Goal: Leave review/rating: Leave review/rating

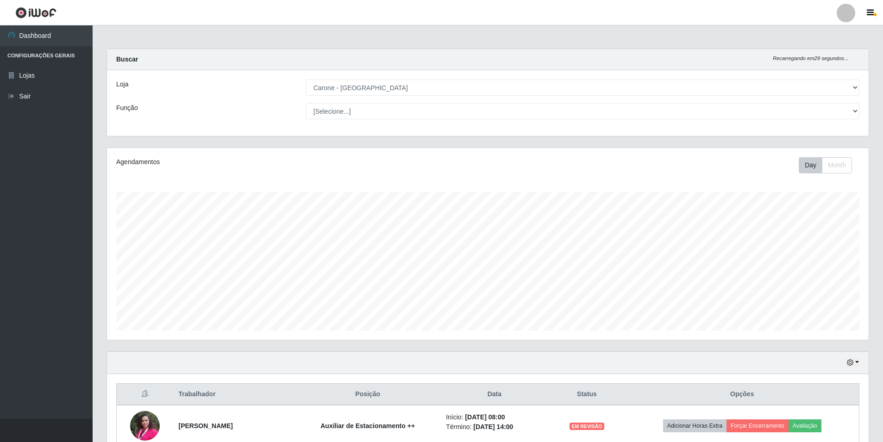
select select "528"
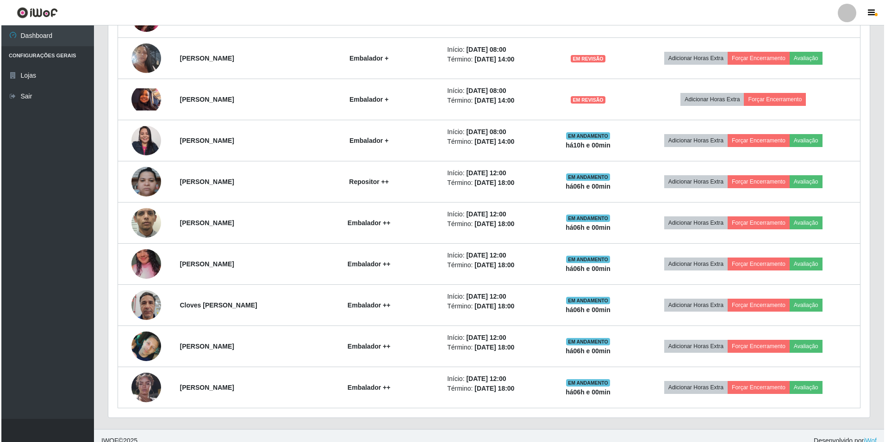
scroll to position [502, 0]
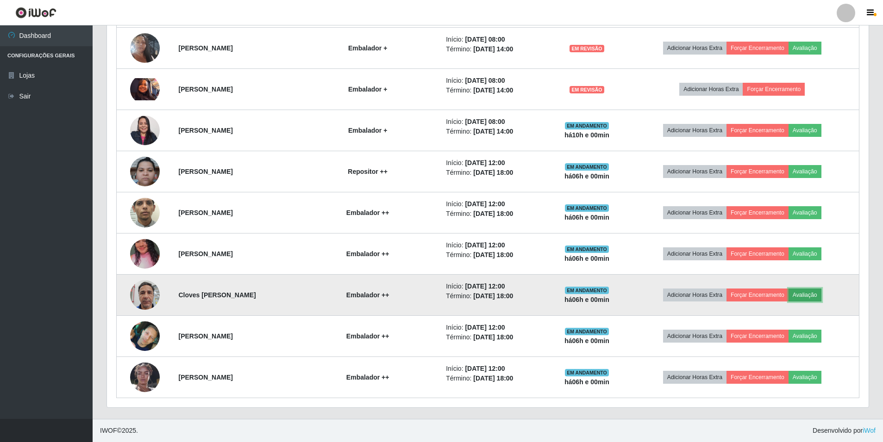
click at [821, 292] on button "Avaliação" at bounding box center [804, 295] width 33 height 13
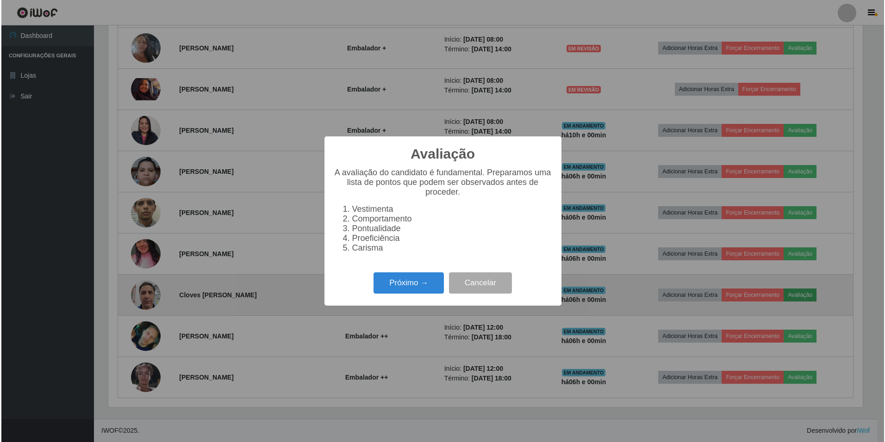
scroll to position [192, 757]
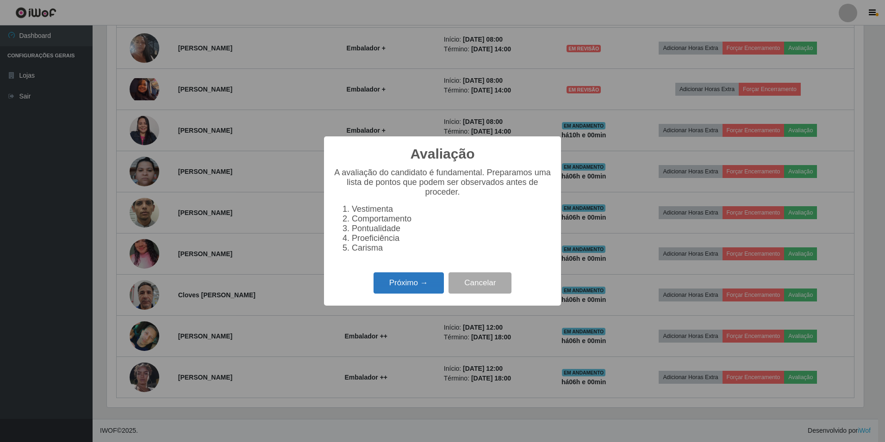
click at [397, 285] on button "Próximo →" at bounding box center [409, 284] width 70 height 22
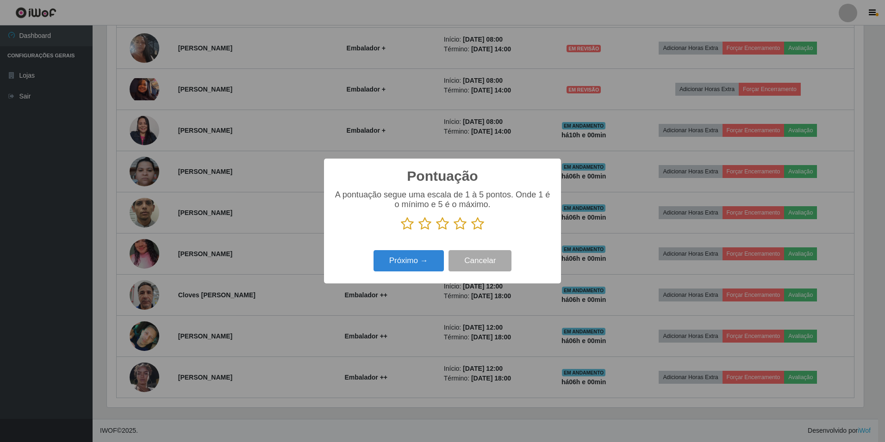
click at [480, 224] on icon at bounding box center [477, 224] width 13 height 14
click at [471, 231] on input "radio" at bounding box center [471, 231] width 0 height 0
click at [408, 264] on button "Próximo →" at bounding box center [409, 261] width 70 height 22
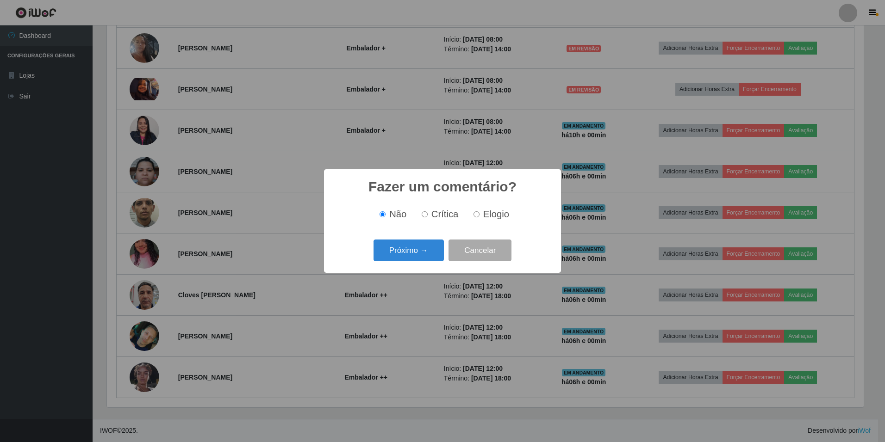
click at [486, 218] on span "Elogio" at bounding box center [496, 214] width 26 height 10
click at [480, 218] on input "Elogio" at bounding box center [476, 215] width 6 height 6
radio input "true"
click at [436, 249] on button "Próximo →" at bounding box center [409, 251] width 70 height 22
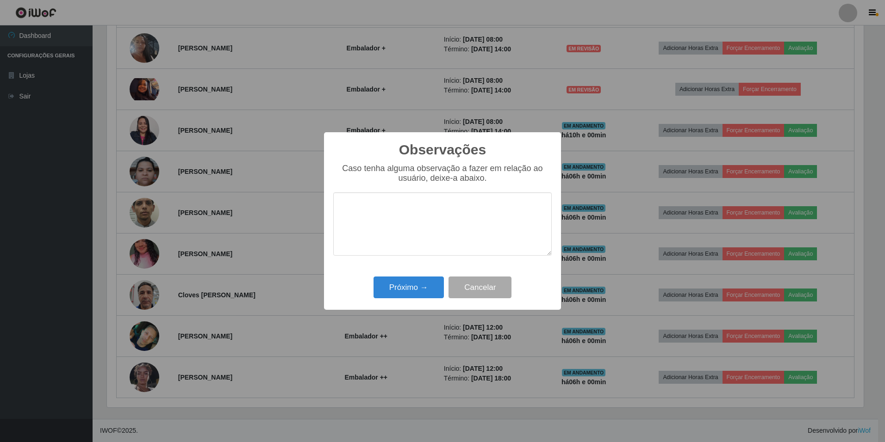
click at [397, 204] on textarea at bounding box center [442, 224] width 218 height 63
type textarea "e"
click at [457, 208] on textarea "Excelente profissional! nota 1000!" at bounding box center [442, 224] width 218 height 63
click at [456, 206] on textarea "Excelente profissional! nota 1000!" at bounding box center [442, 224] width 218 height 63
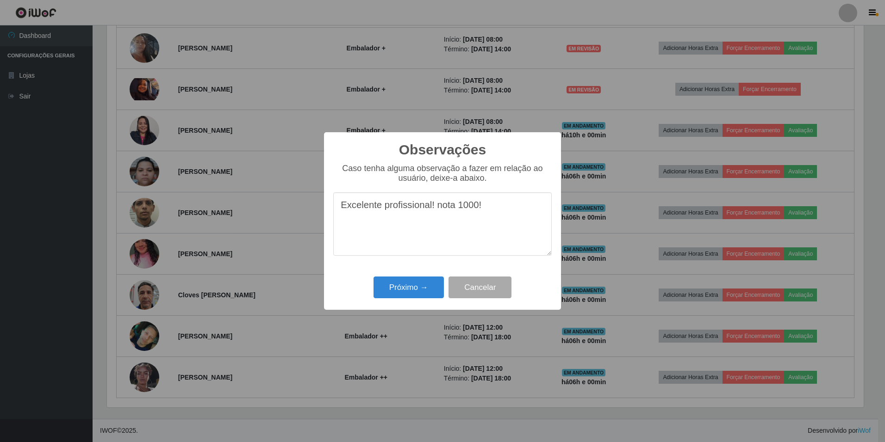
click at [458, 207] on textarea "Excelente profissional! nota 1000!" at bounding box center [442, 224] width 218 height 63
type textarea "Excelente profissional! nota 1000!"
click at [409, 287] on button "Próximo →" at bounding box center [409, 288] width 70 height 22
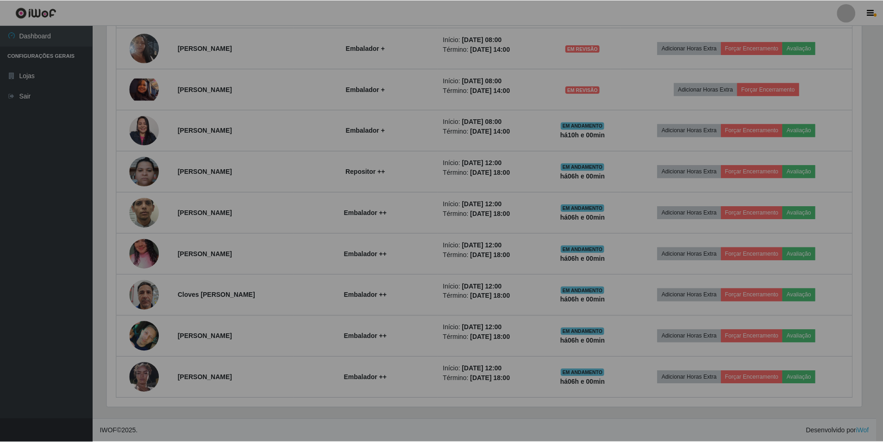
scroll to position [192, 761]
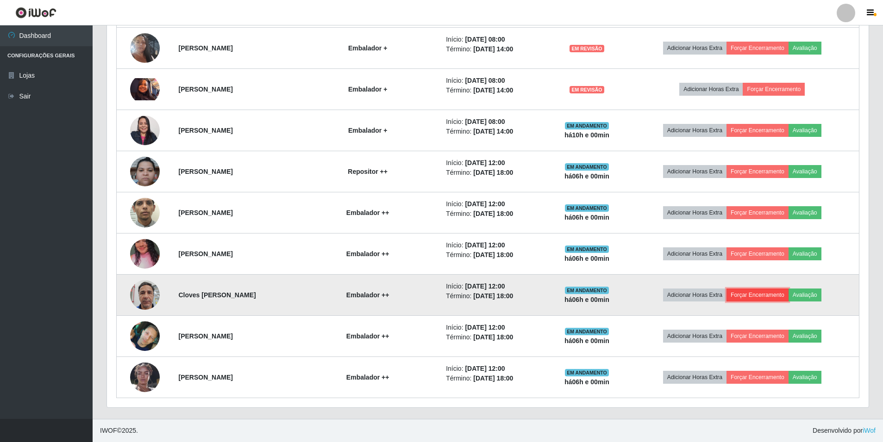
click at [761, 297] on button "Forçar Encerramento" at bounding box center [757, 295] width 62 height 13
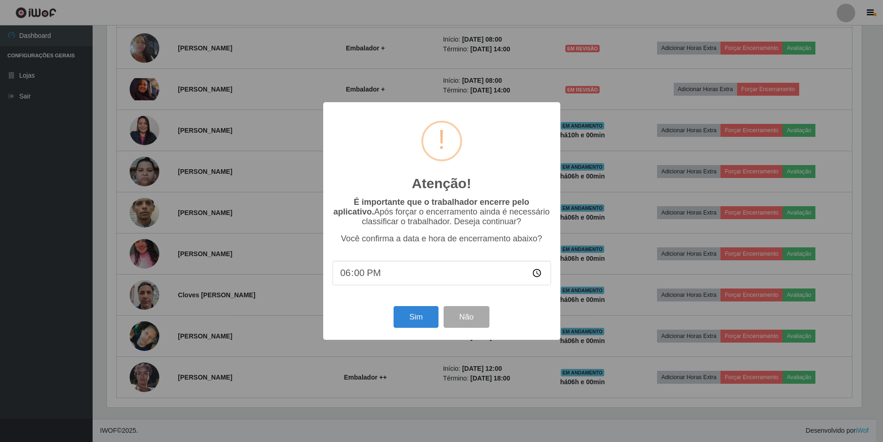
scroll to position [192, 757]
click at [404, 319] on button "Sim" at bounding box center [416, 317] width 45 height 22
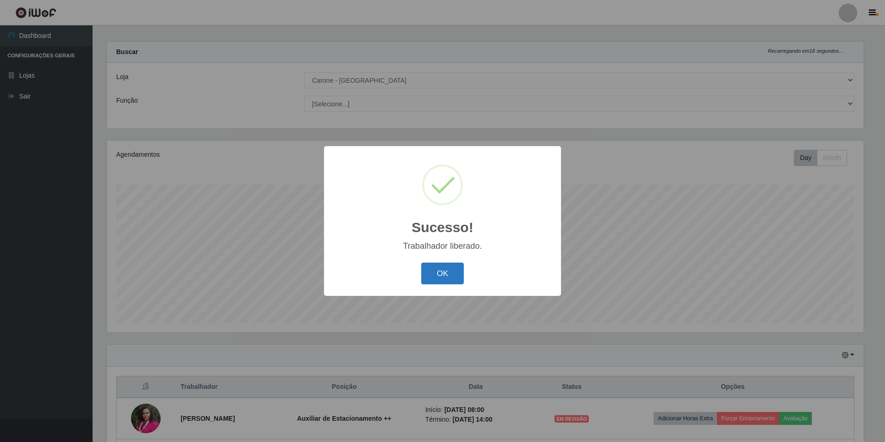
click at [427, 275] on button "OK" at bounding box center [442, 274] width 43 height 22
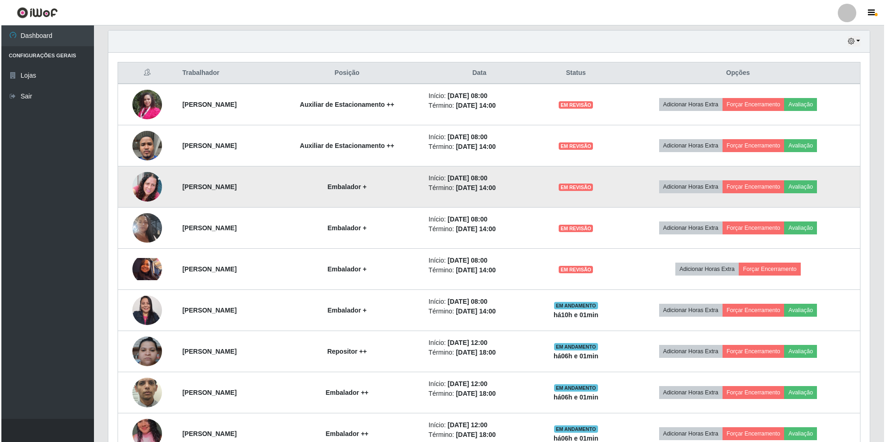
scroll to position [368, 0]
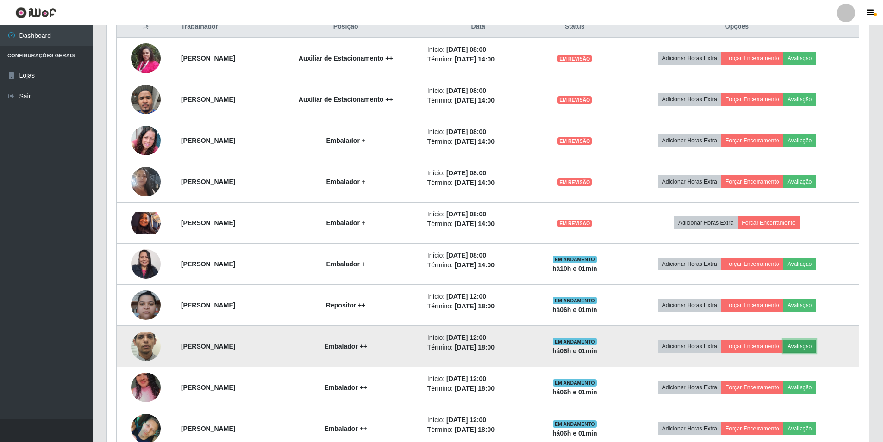
click at [816, 351] on button "Avaliação" at bounding box center [799, 346] width 33 height 13
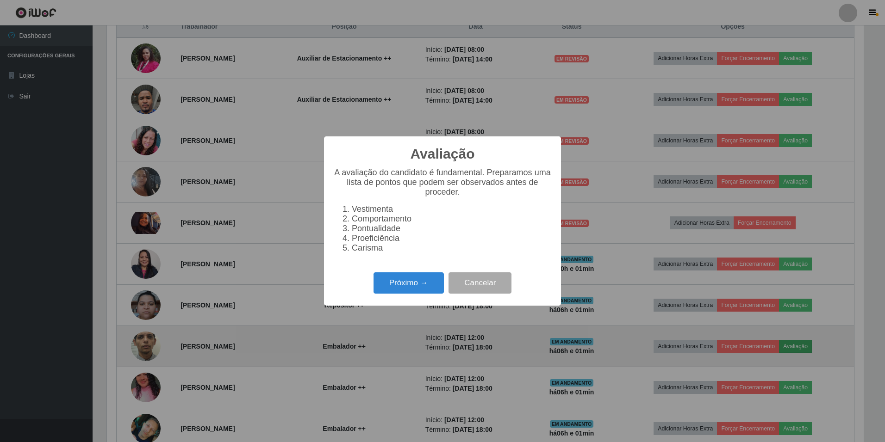
scroll to position [192, 757]
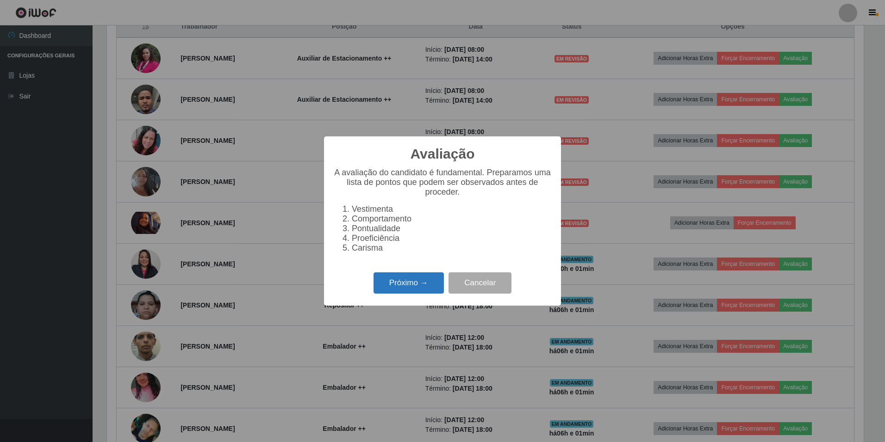
click at [404, 294] on button "Próximo →" at bounding box center [409, 284] width 70 height 22
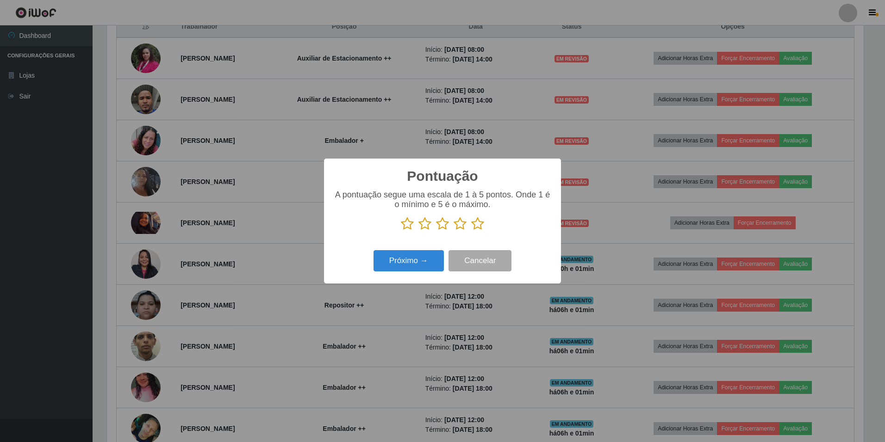
click at [480, 227] on icon at bounding box center [477, 224] width 13 height 14
click at [471, 231] on input "radio" at bounding box center [471, 231] width 0 height 0
click at [423, 256] on button "Próximo →" at bounding box center [409, 261] width 70 height 22
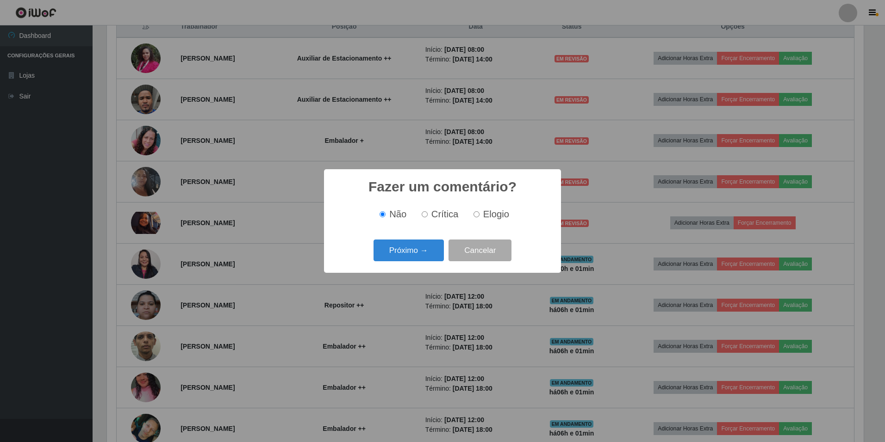
click at [493, 214] on span "Elogio" at bounding box center [496, 214] width 26 height 10
click at [480, 214] on input "Elogio" at bounding box center [476, 215] width 6 height 6
radio input "true"
click at [431, 247] on button "Próximo →" at bounding box center [409, 251] width 70 height 22
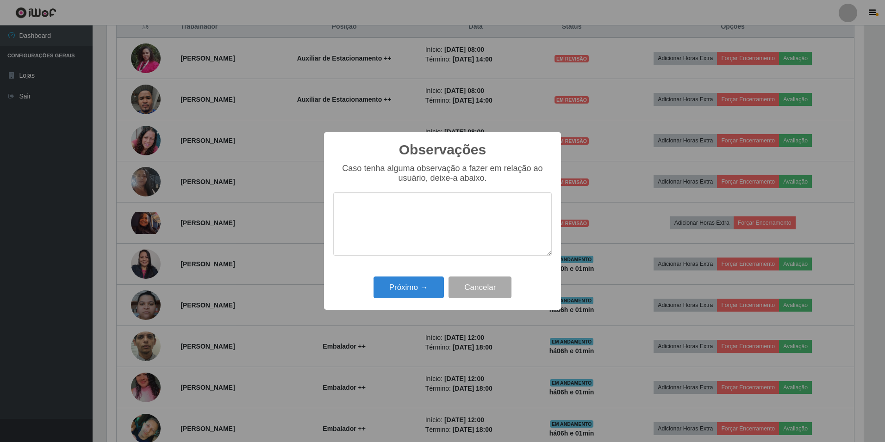
click at [439, 212] on textarea at bounding box center [442, 224] width 218 height 63
drag, startPoint x: 513, startPoint y: 206, endPoint x: 492, endPoint y: 207, distance: 20.8
click at [492, 207] on textarea "Excelente profissional, nota 1000!" at bounding box center [442, 224] width 218 height 63
drag, startPoint x: 489, startPoint y: 209, endPoint x: 130, endPoint y: 159, distance: 362.1
click at [130, 159] on div "Observações × Caso tenha alguma observação a fazer em relação ao usuário, deixe…" at bounding box center [442, 221] width 885 height 442
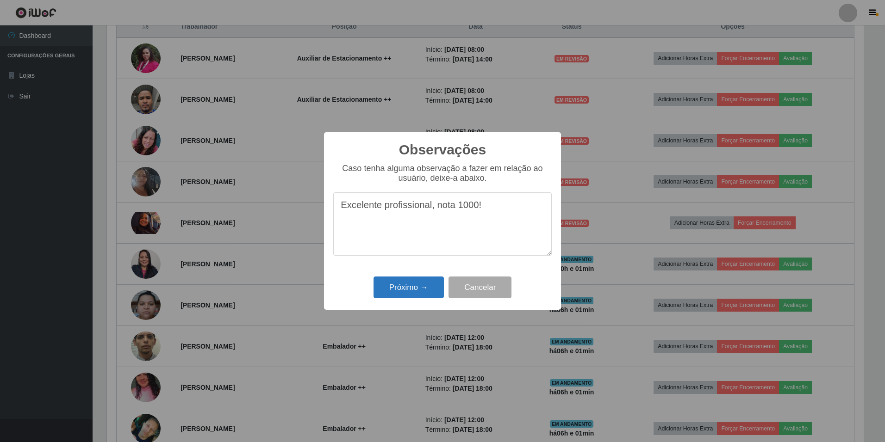
type textarea "Excelente profissional, nota 1000!"
click at [410, 284] on button "Próximo →" at bounding box center [409, 288] width 70 height 22
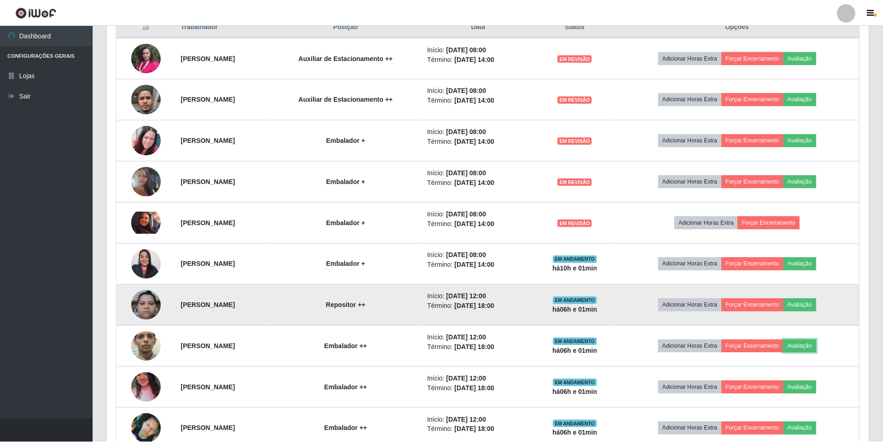
scroll to position [192, 761]
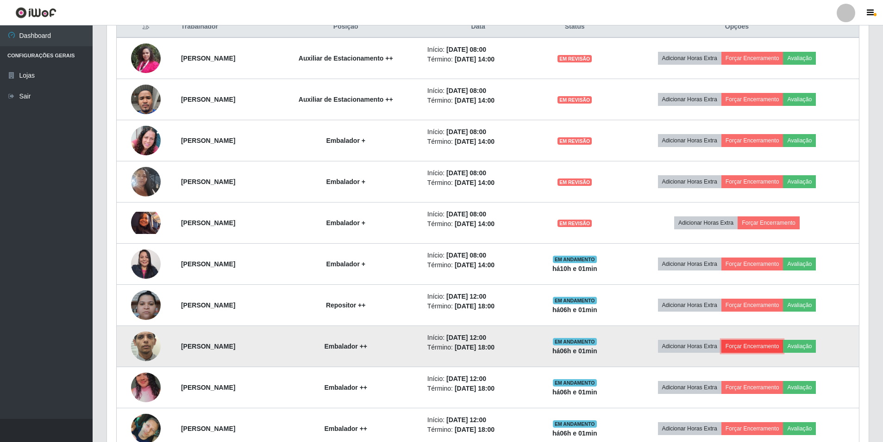
click at [775, 350] on button "Forçar Encerramento" at bounding box center [752, 346] width 62 height 13
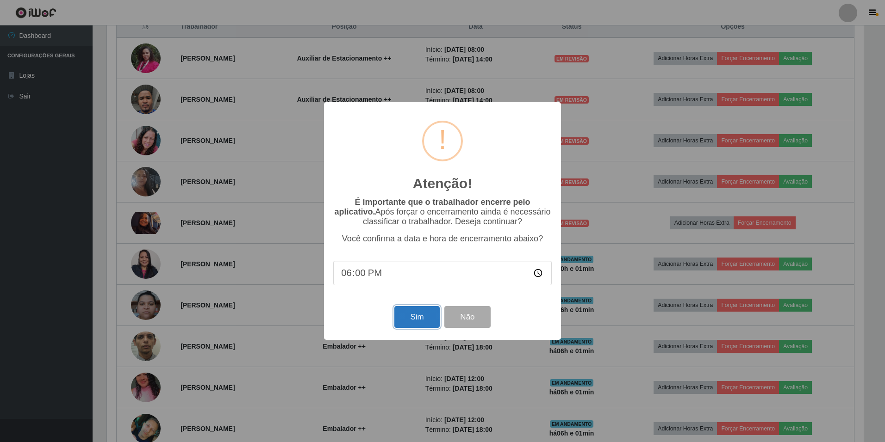
click at [424, 314] on button "Sim" at bounding box center [416, 317] width 45 height 22
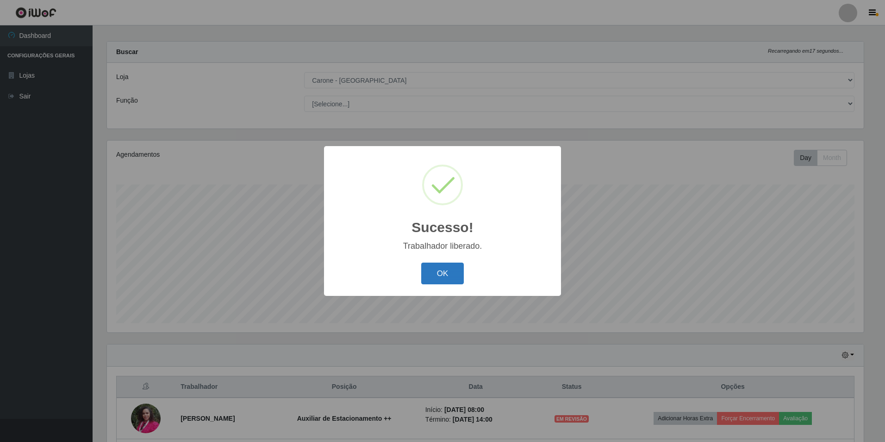
click at [430, 274] on button "OK" at bounding box center [442, 274] width 43 height 22
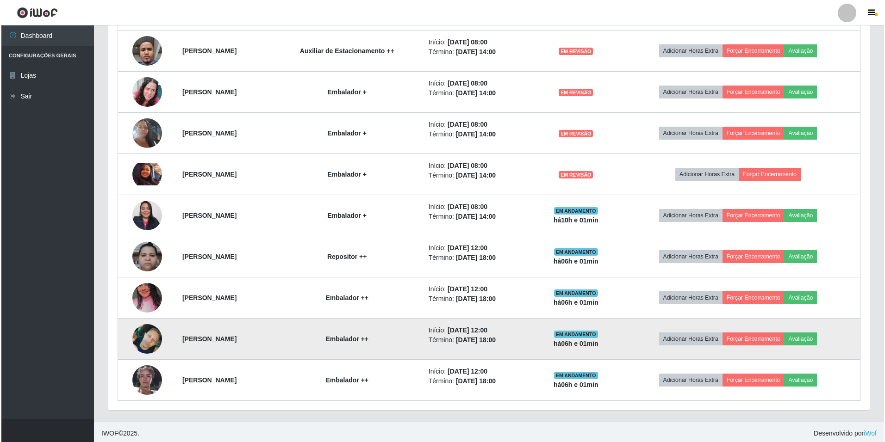
scroll to position [0, 0]
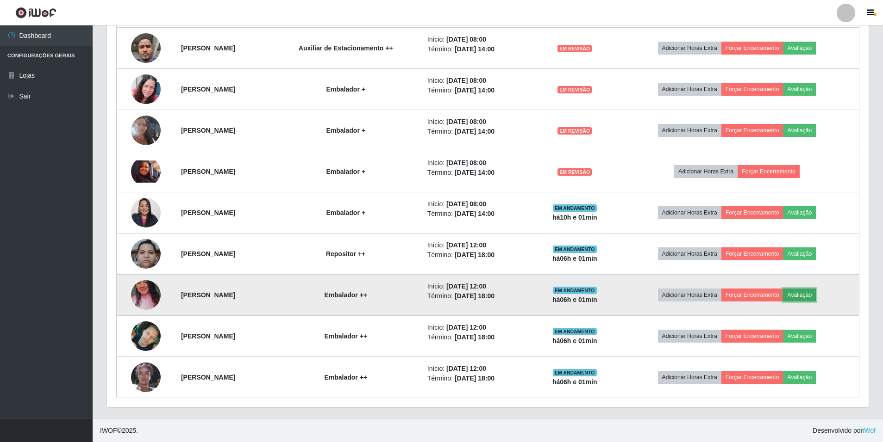
click at [816, 301] on button "Avaliação" at bounding box center [799, 295] width 33 height 13
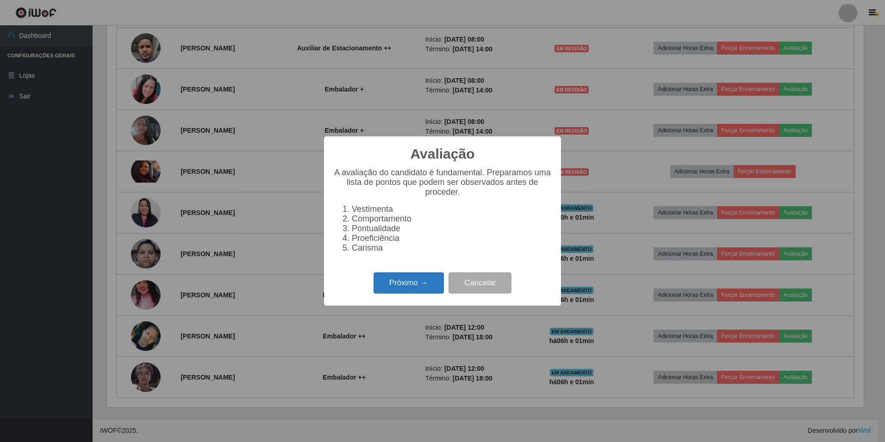
click at [434, 290] on button "Próximo →" at bounding box center [409, 284] width 70 height 22
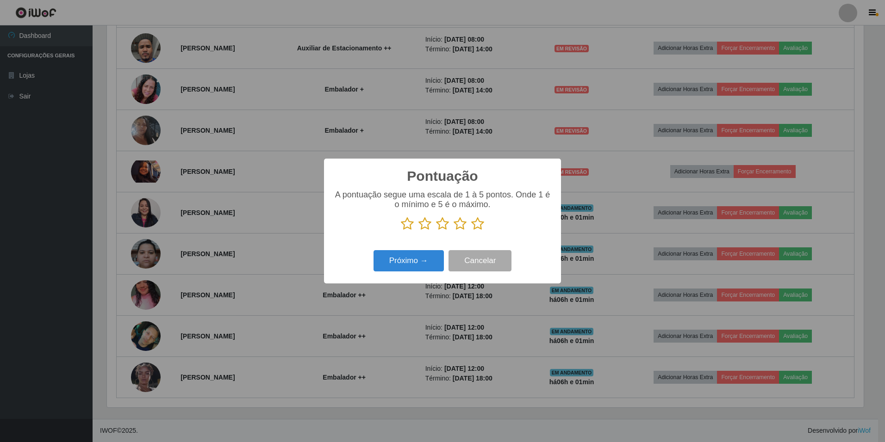
click at [479, 231] on icon at bounding box center [477, 224] width 13 height 14
click at [471, 231] on input "radio" at bounding box center [471, 231] width 0 height 0
click at [421, 265] on button "Próximo →" at bounding box center [409, 261] width 70 height 22
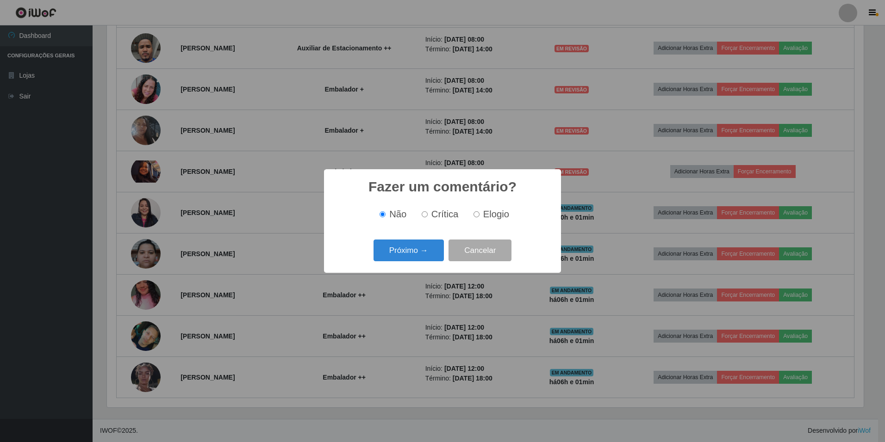
click at [480, 214] on label "Elogio" at bounding box center [489, 214] width 39 height 11
click at [480, 214] on input "Elogio" at bounding box center [476, 215] width 6 height 6
radio input "true"
click at [422, 244] on button "Próximo →" at bounding box center [409, 251] width 70 height 22
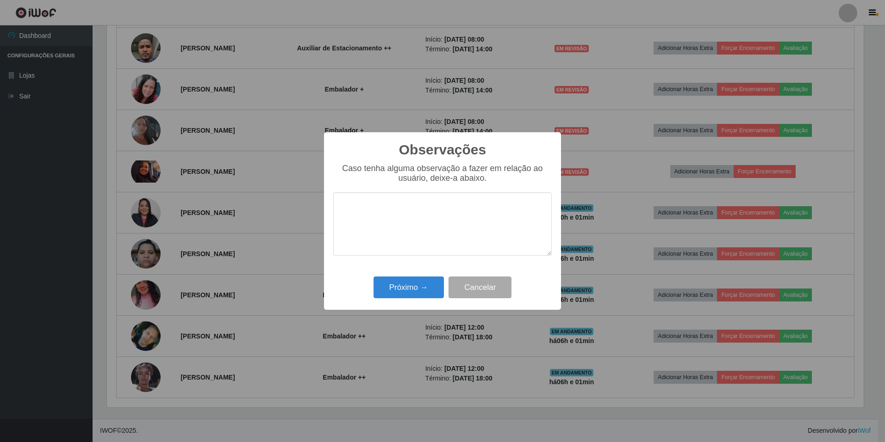
click at [411, 217] on textarea at bounding box center [442, 224] width 218 height 63
type textarea "Excelente profissional, nota 1000!"
click at [418, 297] on button "Próximo →" at bounding box center [409, 288] width 70 height 22
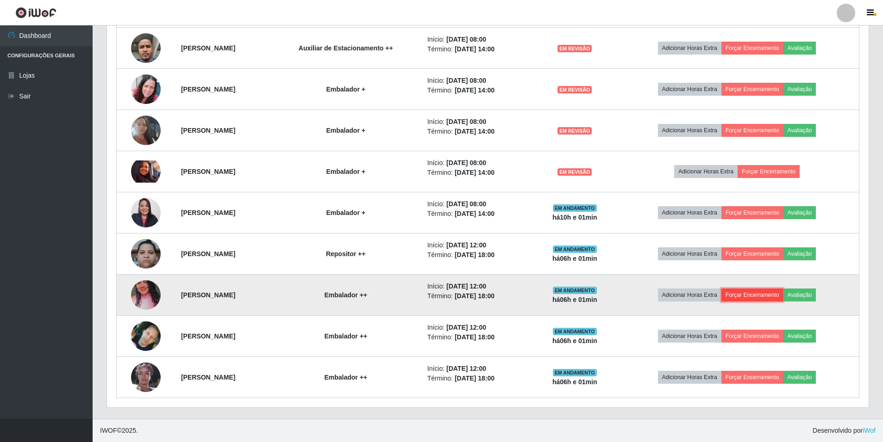
click at [772, 296] on button "Forçar Encerramento" at bounding box center [752, 295] width 62 height 13
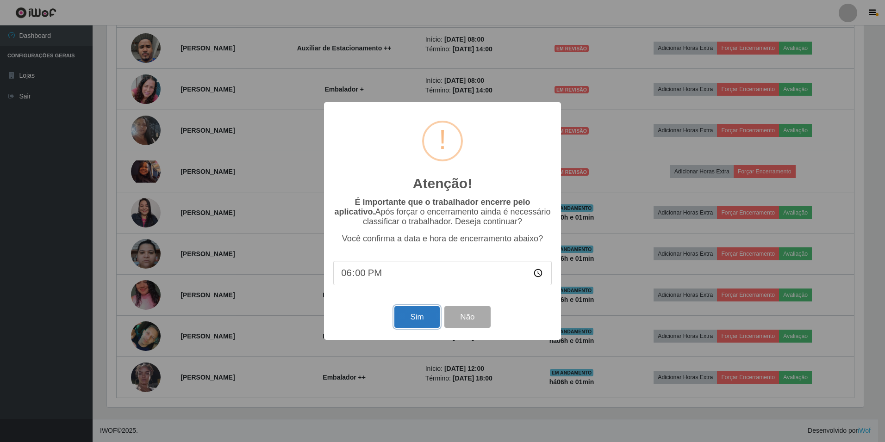
click at [417, 319] on button "Sim" at bounding box center [416, 317] width 45 height 22
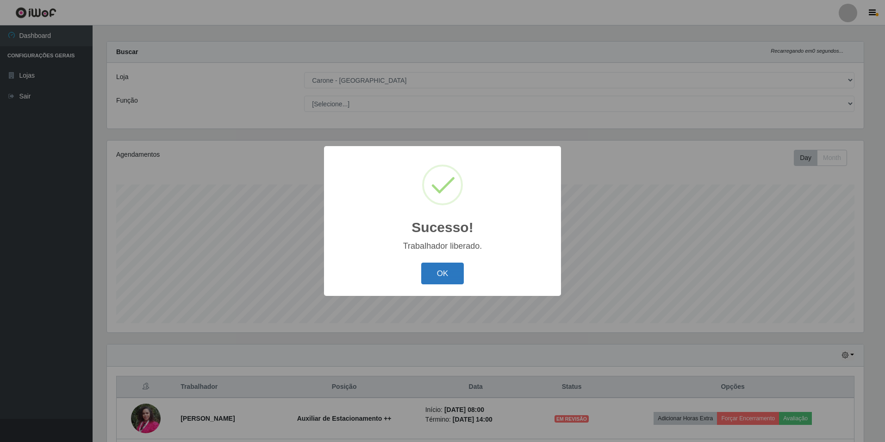
click at [439, 275] on button "OK" at bounding box center [442, 274] width 43 height 22
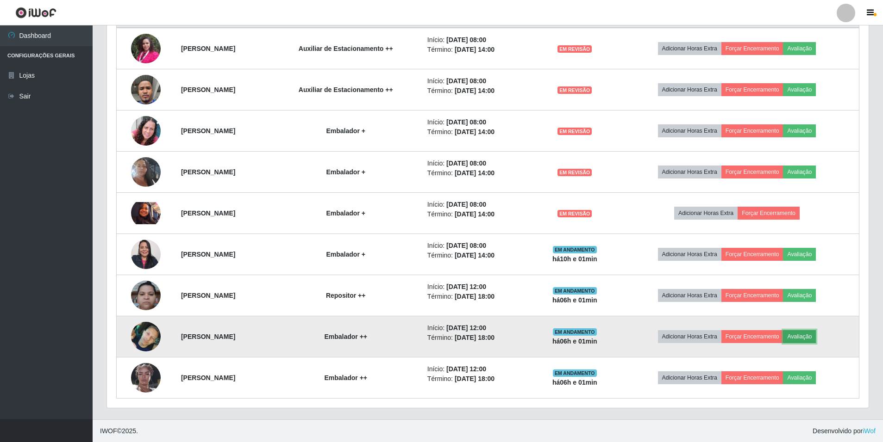
click at [816, 339] on button "Avaliação" at bounding box center [799, 336] width 33 height 13
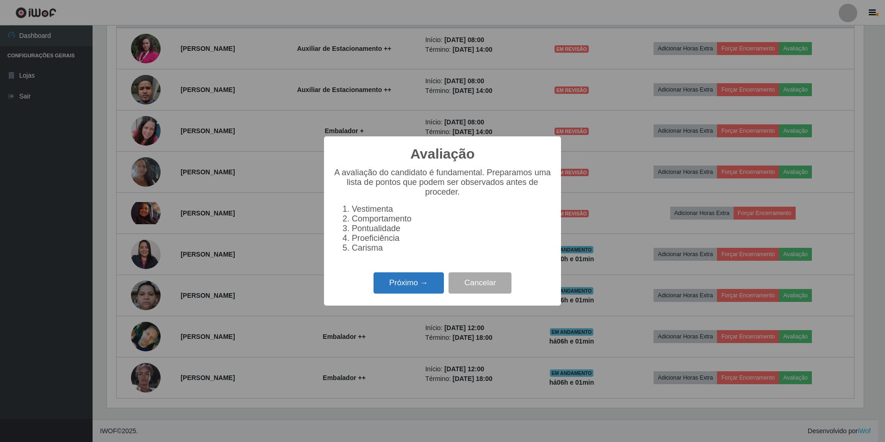
click at [393, 284] on button "Próximo →" at bounding box center [409, 284] width 70 height 22
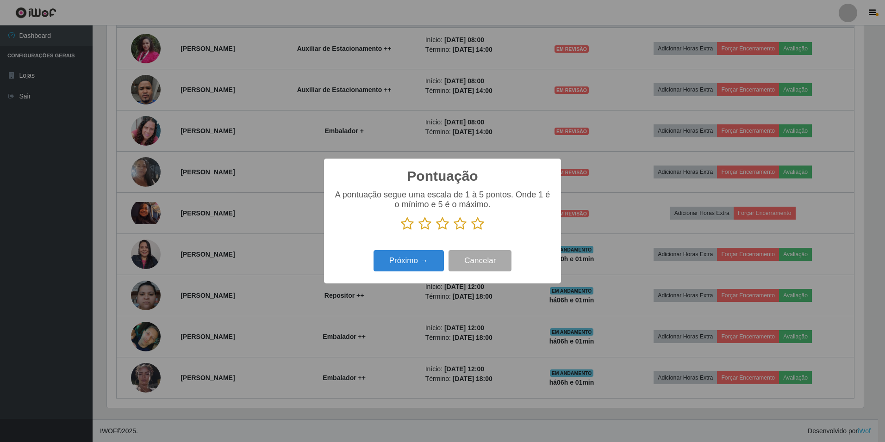
click at [481, 230] on icon at bounding box center [477, 224] width 13 height 14
click at [471, 231] on input "radio" at bounding box center [471, 231] width 0 height 0
click at [436, 261] on button "Próximo →" at bounding box center [409, 261] width 70 height 22
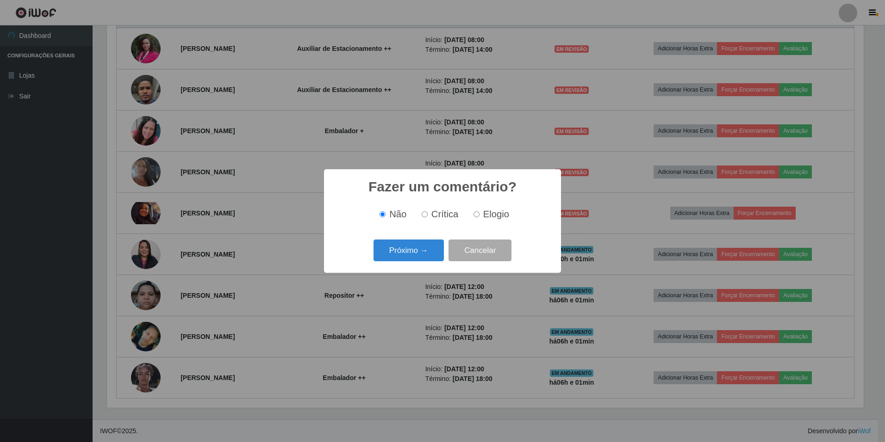
click at [481, 218] on label "Elogio" at bounding box center [489, 214] width 39 height 11
click at [480, 218] on input "Elogio" at bounding box center [476, 215] width 6 height 6
radio input "true"
click at [417, 243] on button "Próximo →" at bounding box center [409, 251] width 70 height 22
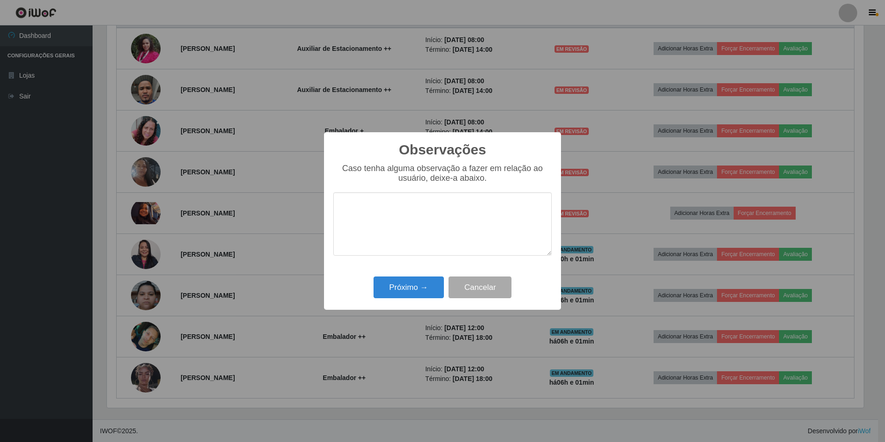
click at [417, 243] on textarea at bounding box center [442, 224] width 218 height 63
type textarea "Excelente profissional, nota 1000!"
click at [421, 287] on button "Próximo →" at bounding box center [409, 288] width 70 height 22
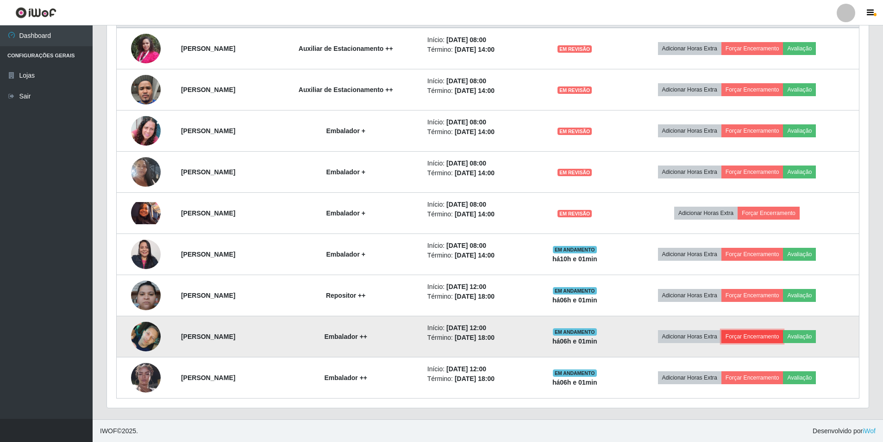
click at [754, 341] on button "Forçar Encerramento" at bounding box center [752, 336] width 62 height 13
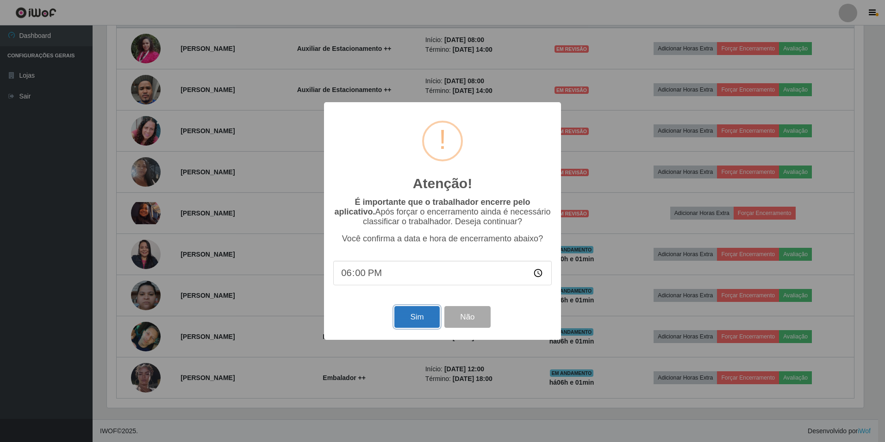
click at [410, 316] on button "Sim" at bounding box center [416, 317] width 45 height 22
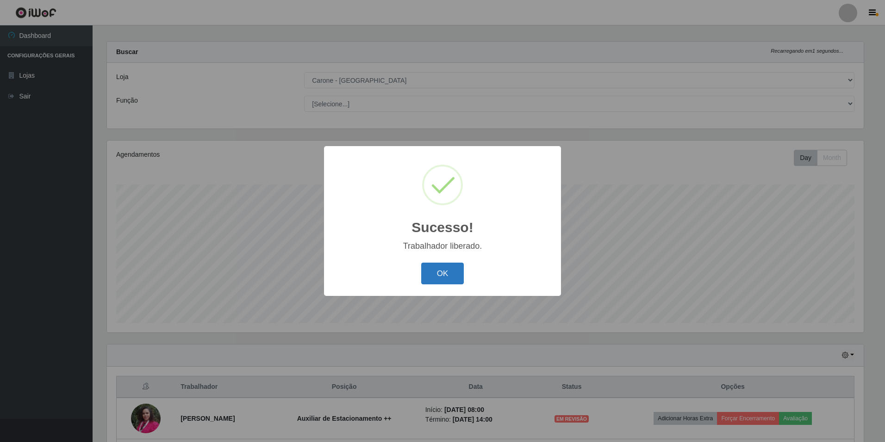
click at [436, 281] on button "OK" at bounding box center [442, 274] width 43 height 22
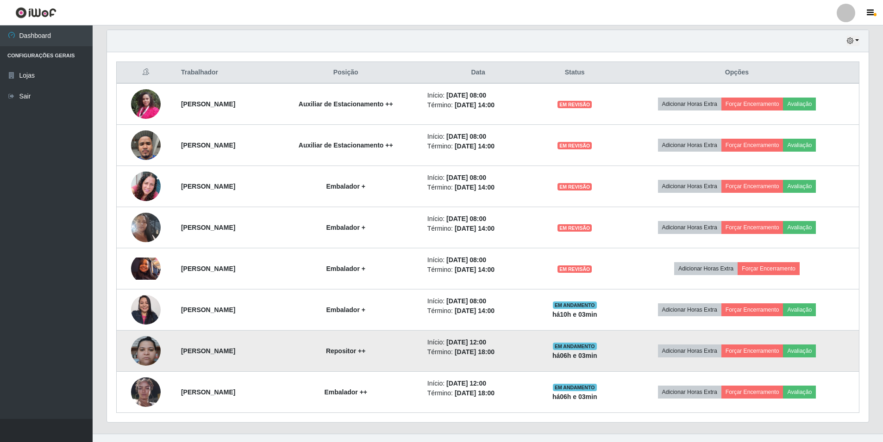
scroll to position [337, 0]
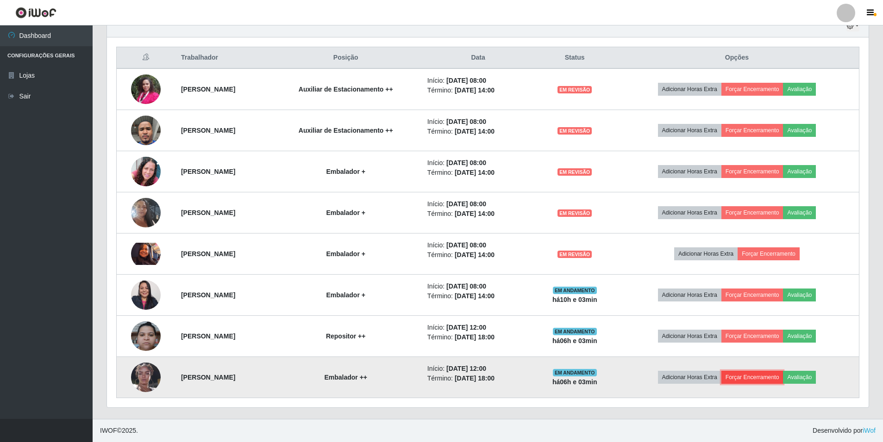
click at [766, 378] on button "Forçar Encerramento" at bounding box center [752, 377] width 62 height 13
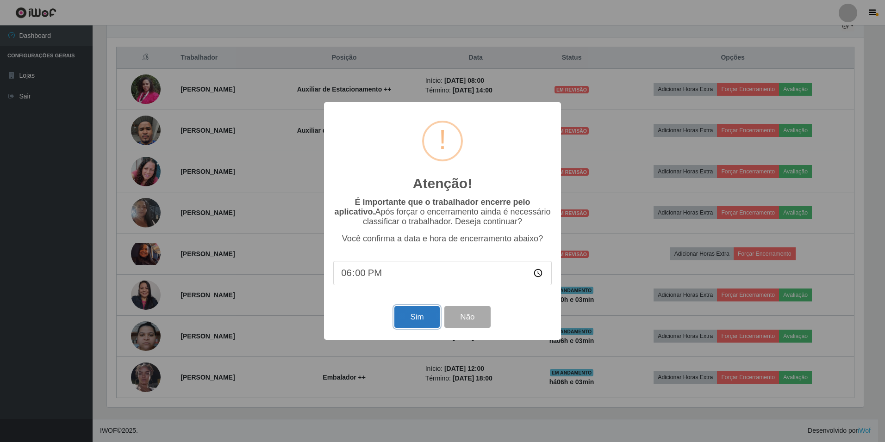
click at [411, 322] on button "Sim" at bounding box center [416, 317] width 45 height 22
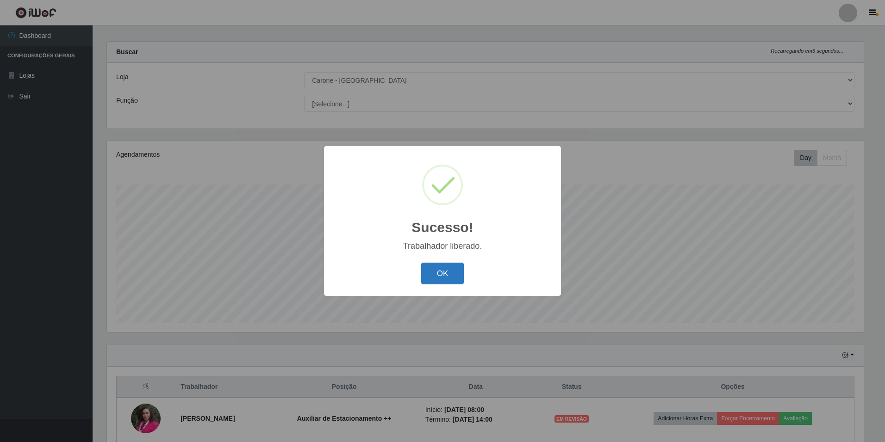
click at [436, 283] on button "OK" at bounding box center [442, 274] width 43 height 22
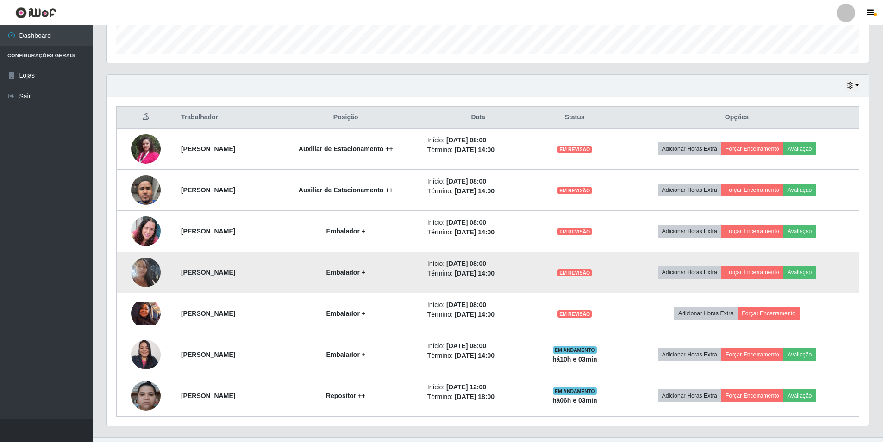
scroll to position [285, 0]
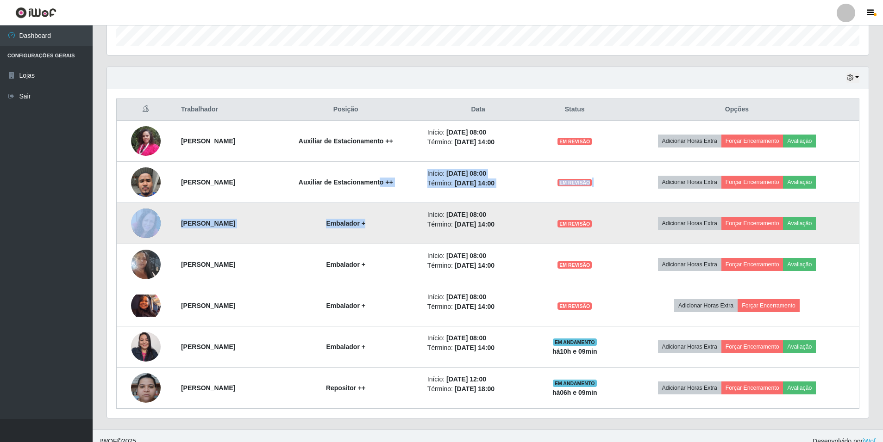
drag, startPoint x: 438, startPoint y: 196, endPoint x: 454, endPoint y: 207, distance: 19.9
click at [454, 207] on tbody "[PERSON_NAME] Auxiliar de Estacionamento ++ Início: [DATE] 08:00 Término: [DATE…" at bounding box center [488, 264] width 742 height 289
